Goal: Check status: Check status

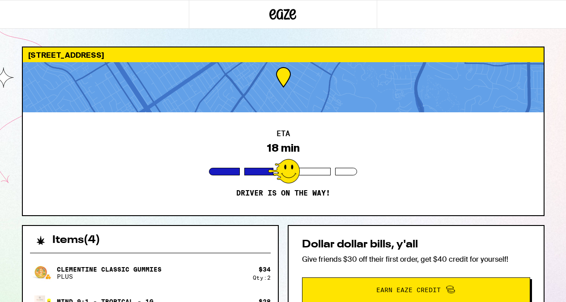
click at [314, 72] on div at bounding box center [283, 87] width 521 height 50
click at [282, 75] on div at bounding box center [283, 87] width 521 height 50
click at [195, 53] on div "[STREET_ADDRESS]" at bounding box center [283, 54] width 521 height 15
click at [293, 169] on div at bounding box center [284, 171] width 32 height 25
click at [319, 171] on div at bounding box center [304, 172] width 53 height 8
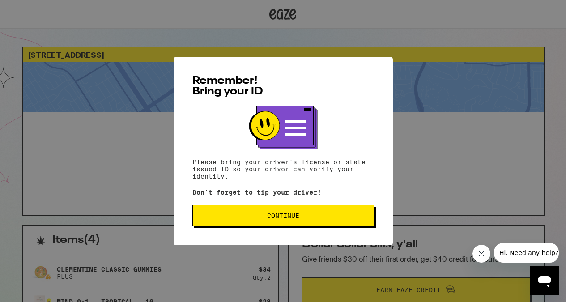
click at [298, 219] on span "Continue" at bounding box center [283, 216] width 32 height 6
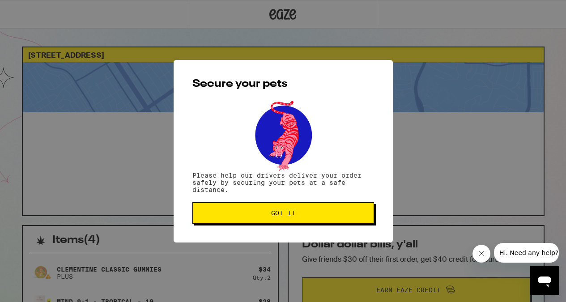
click at [294, 216] on span "Got it" at bounding box center [283, 213] width 24 height 6
